Goal: Browse casually: Explore the website without a specific task or goal

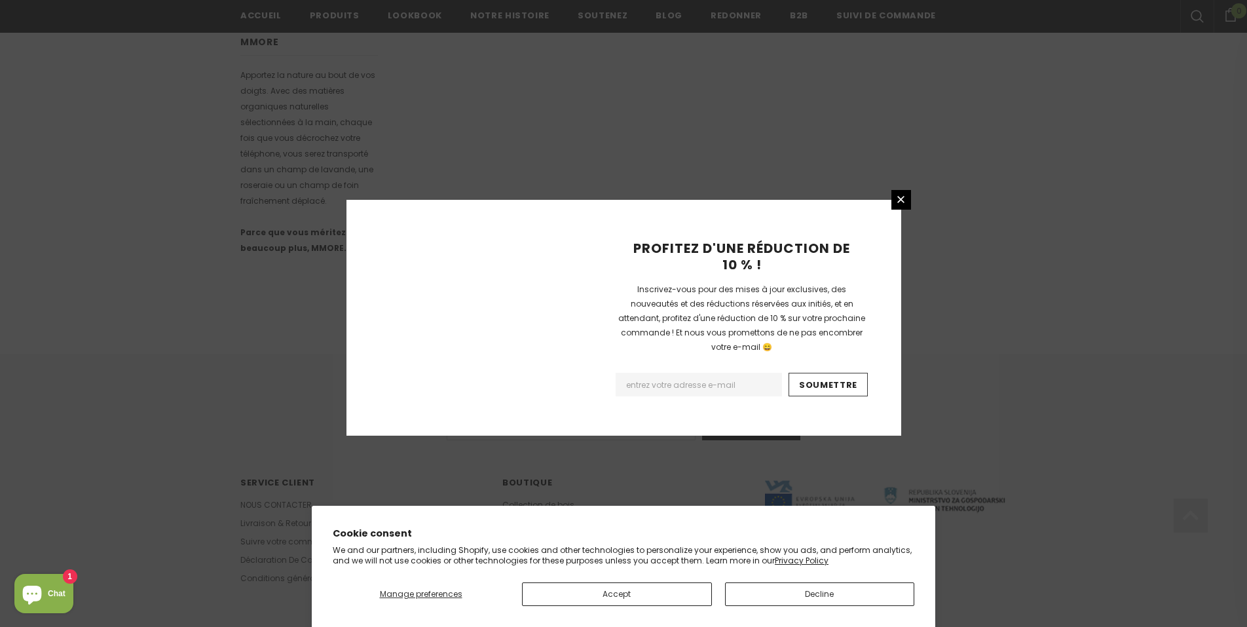
scroll to position [747, 0]
